Goal: Transaction & Acquisition: Book appointment/travel/reservation

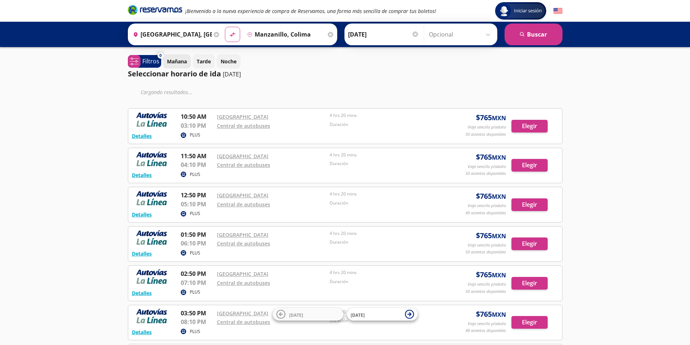
click at [172, 62] on p "Mañana" at bounding box center [177, 62] width 20 height 8
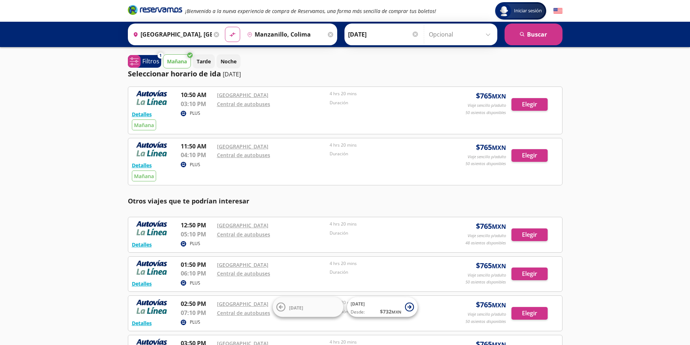
click at [413, 34] on div at bounding box center [415, 34] width 5 height 5
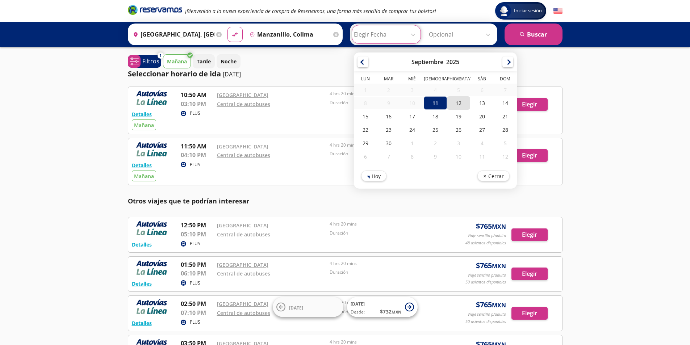
click at [457, 103] on div "12" at bounding box center [458, 102] width 23 height 13
type input "[DATE]"
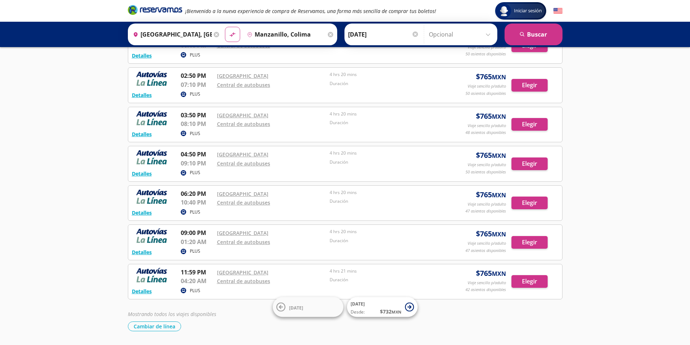
scroll to position [251, 0]
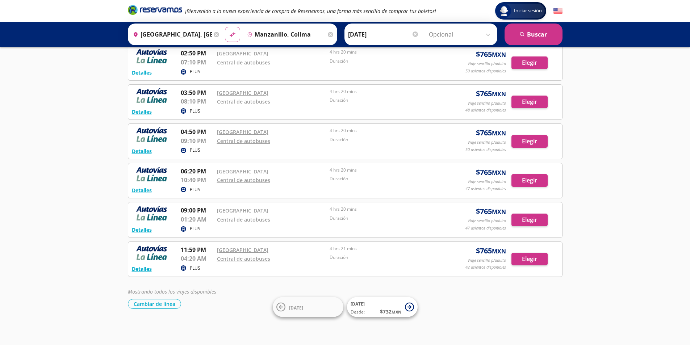
click at [196, 219] on p "01:20 AM" at bounding box center [197, 219] width 33 height 9
click at [145, 230] on button "Detalles" at bounding box center [142, 230] width 20 height 8
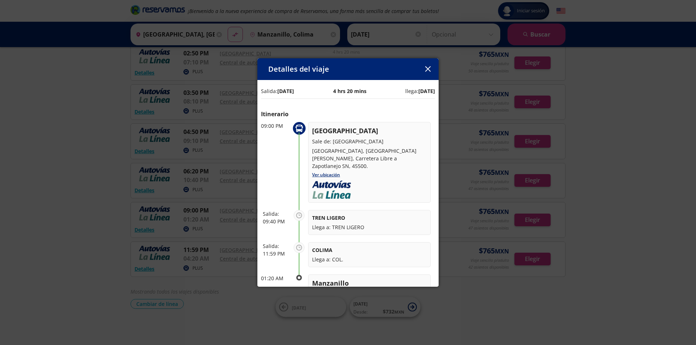
click at [432, 68] on button "button" at bounding box center [427, 69] width 11 height 11
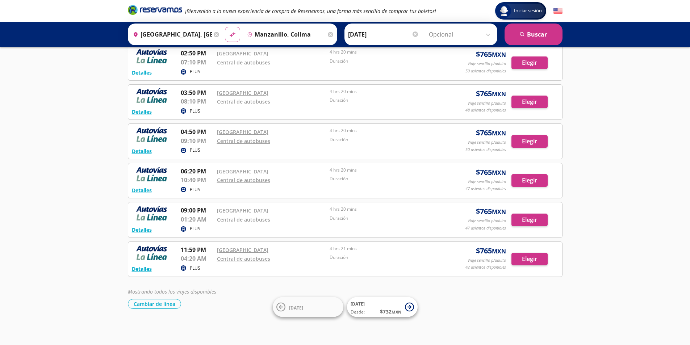
click at [414, 34] on div at bounding box center [415, 34] width 5 height 5
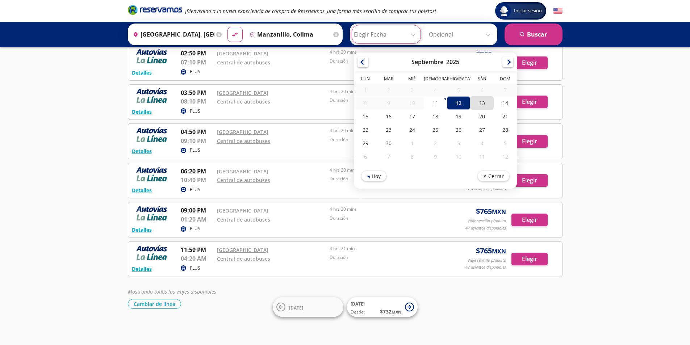
click at [481, 105] on div "13" at bounding box center [481, 102] width 23 height 13
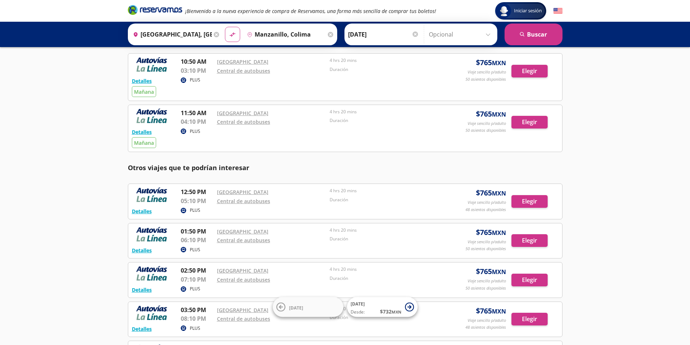
scroll to position [0, 0]
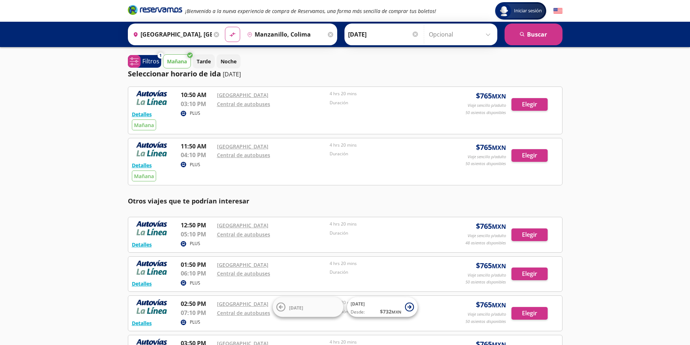
click at [237, 75] on p "[DATE]" at bounding box center [232, 74] width 18 height 9
click at [233, 61] on p "Noche" at bounding box center [229, 62] width 16 height 8
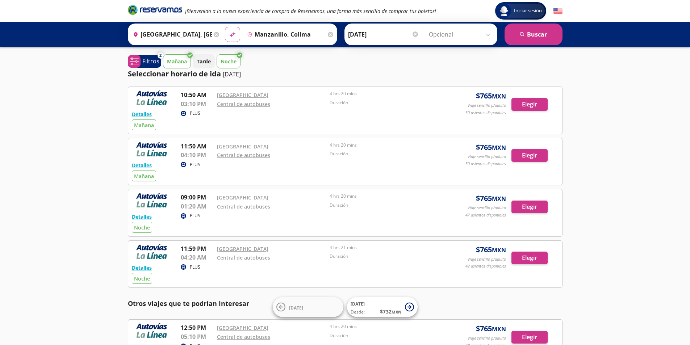
click at [230, 75] on p "[DATE]" at bounding box center [232, 74] width 18 height 9
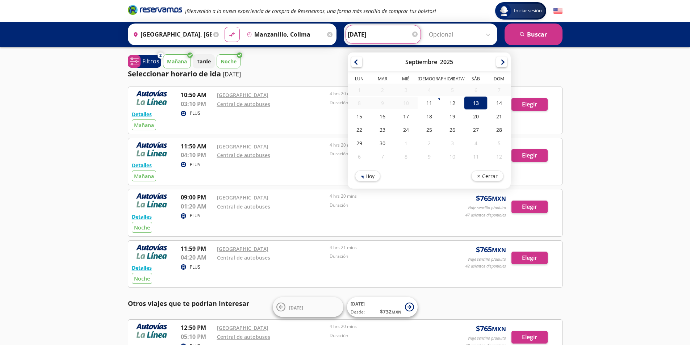
click at [361, 37] on input "[DATE]" at bounding box center [383, 34] width 71 height 18
click at [450, 105] on div "12" at bounding box center [452, 102] width 23 height 13
type input "[DATE]"
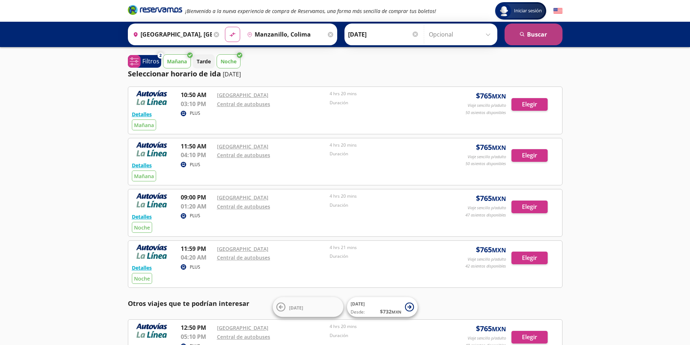
click at [544, 34] on button "search [GEOGRAPHIC_DATA]" at bounding box center [534, 35] width 58 height 22
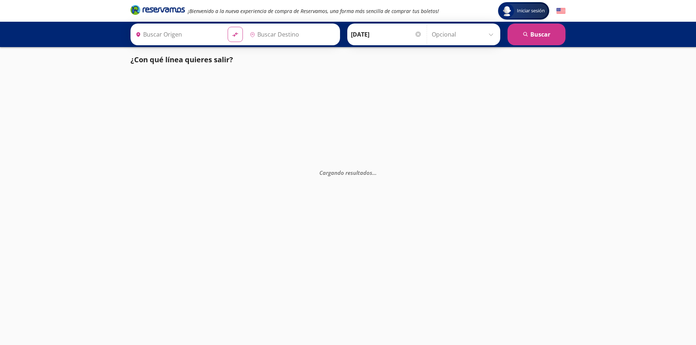
type input "[GEOGRAPHIC_DATA], [GEOGRAPHIC_DATA]"
type input "Manzanillo, Colima"
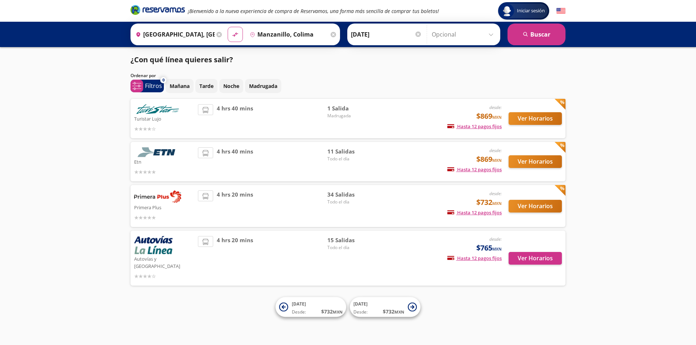
click at [336, 156] on span "Todo el día" at bounding box center [352, 159] width 51 height 7
click at [163, 155] on img at bounding box center [157, 153] width 47 height 10
click at [341, 151] on span "11 Salidas" at bounding box center [352, 152] width 51 height 8
click at [536, 161] on button "Ver Horarios" at bounding box center [534, 161] width 53 height 13
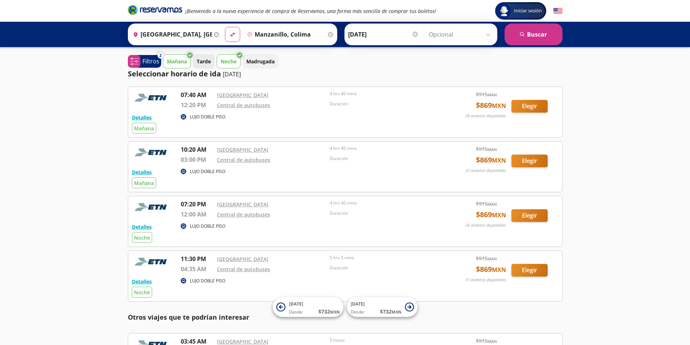
click at [207, 60] on p "Tarde" at bounding box center [204, 62] width 14 height 8
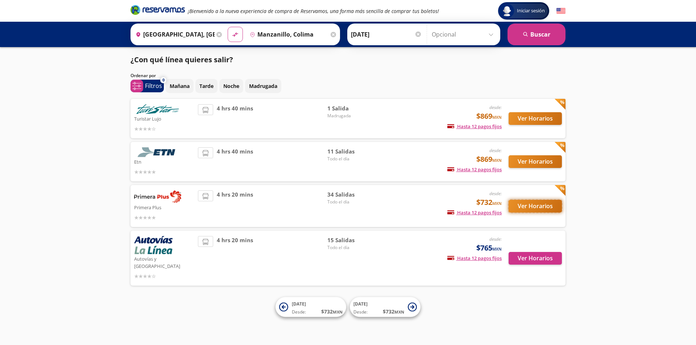
click at [539, 209] on button "Ver Horarios" at bounding box center [534, 206] width 53 height 13
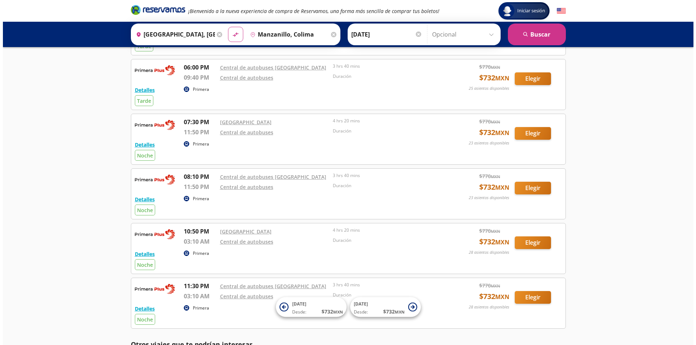
scroll to position [1232, 0]
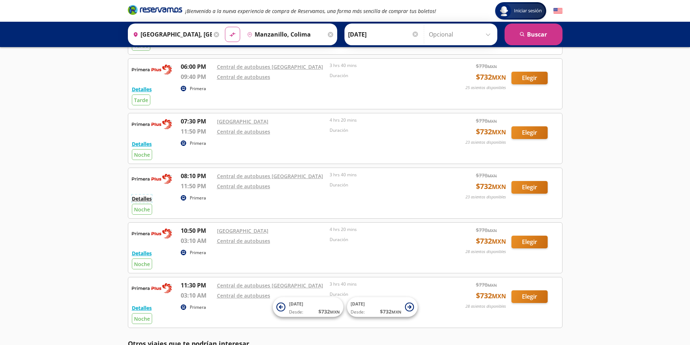
click at [146, 199] on button "Detalles" at bounding box center [142, 199] width 20 height 8
